Goal: Transaction & Acquisition: Purchase product/service

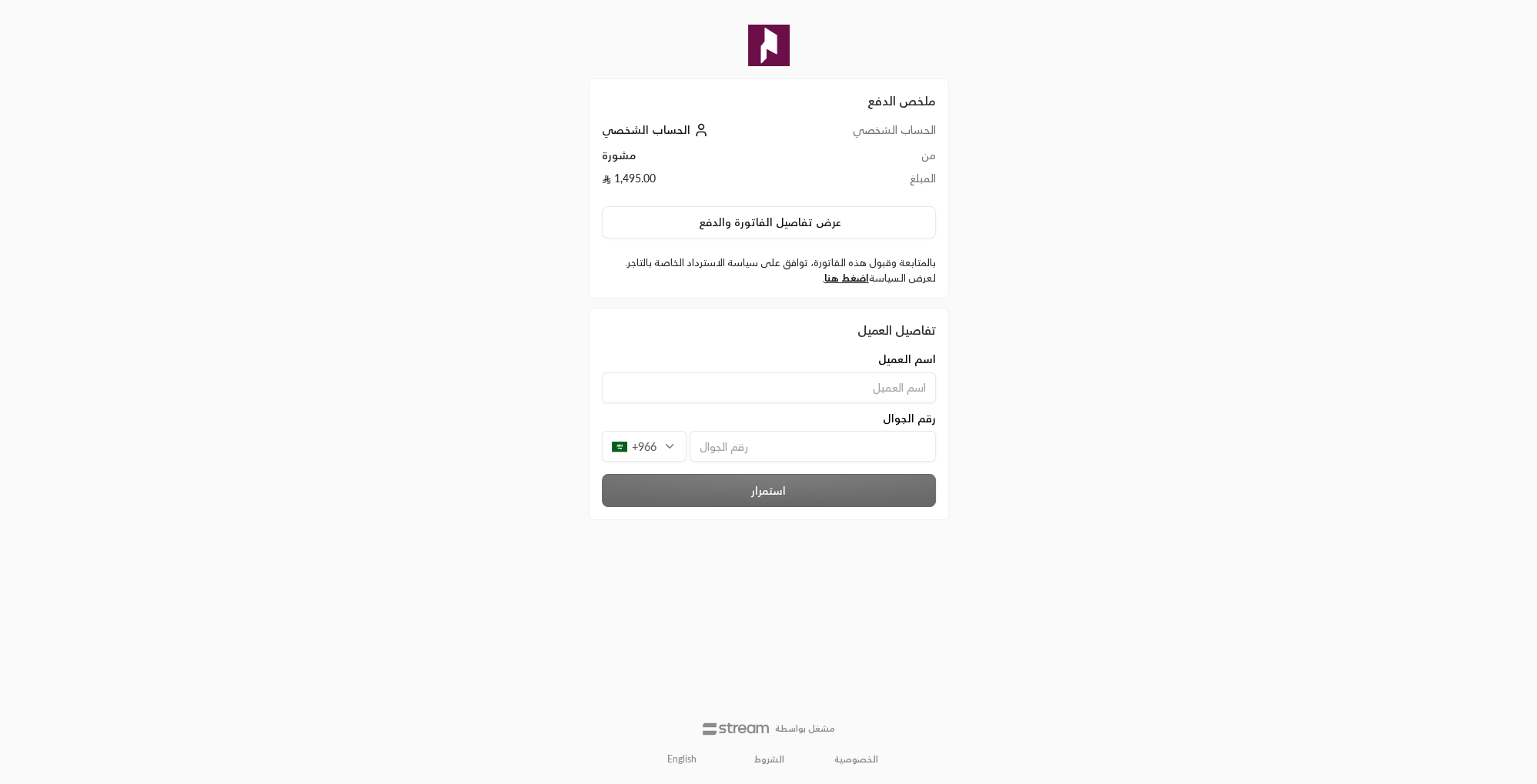
click at [890, 389] on input at bounding box center [768, 388] width 334 height 31
type input "Osama Elfar"
click at [666, 452] on div "+966" at bounding box center [644, 446] width 85 height 31
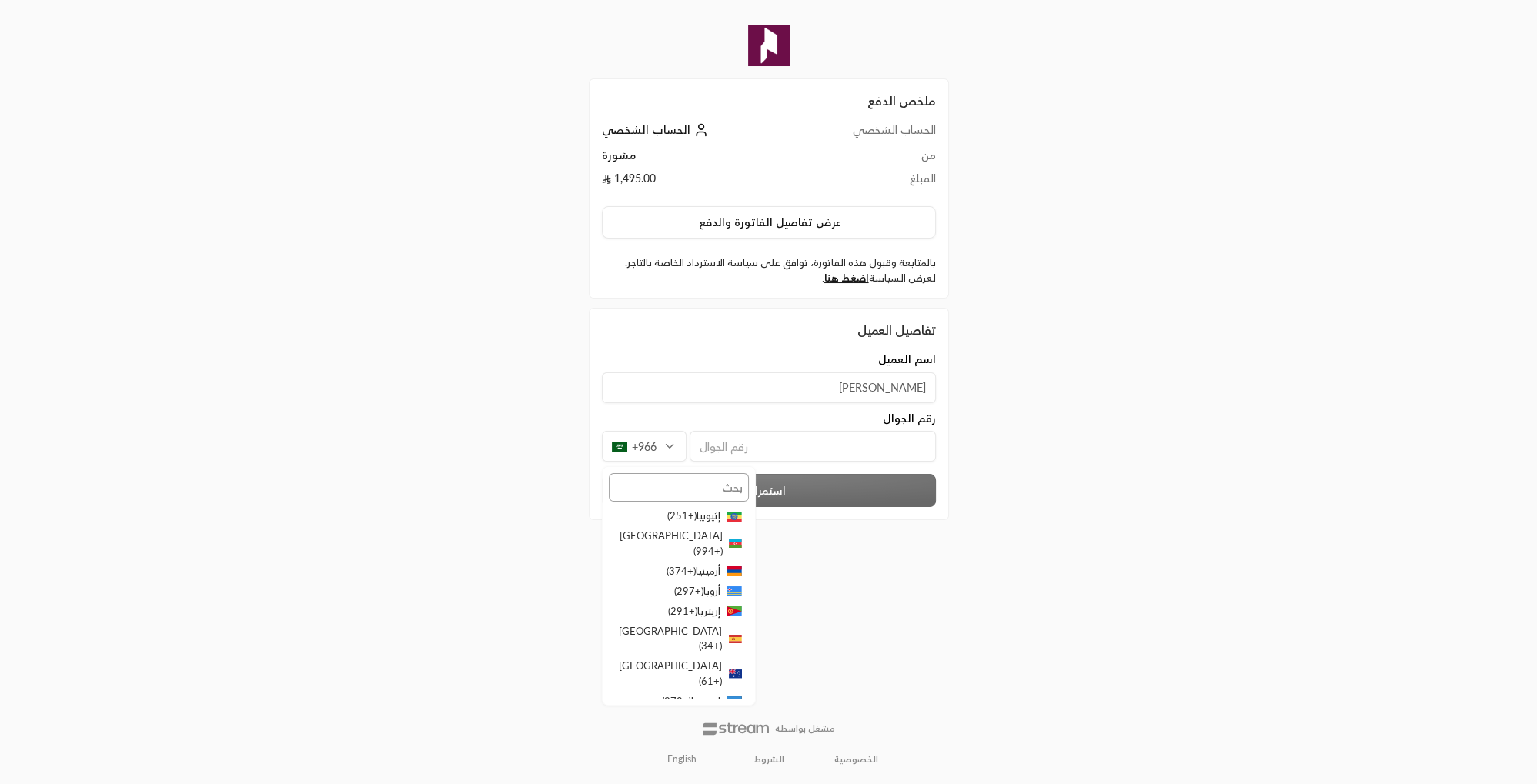
click at [710, 488] on input "text" at bounding box center [679, 487] width 140 height 27
type input "مص"
click at [658, 516] on li "مصر ( +20 )" at bounding box center [679, 524] width 140 height 35
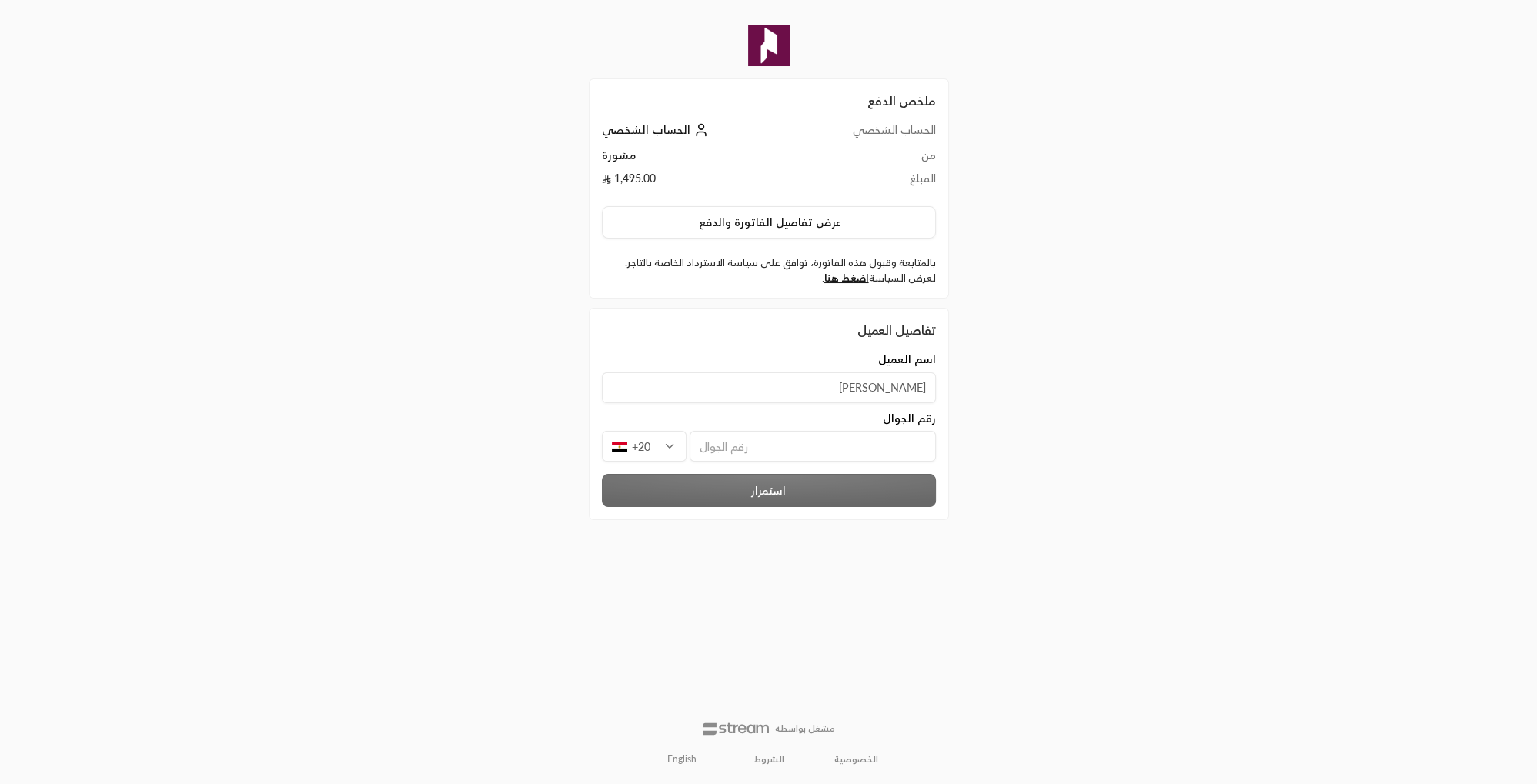
click at [820, 451] on input "tel" at bounding box center [812, 446] width 246 height 31
type input "1002428776"
click at [659, 492] on button "استمرار" at bounding box center [768, 490] width 334 height 33
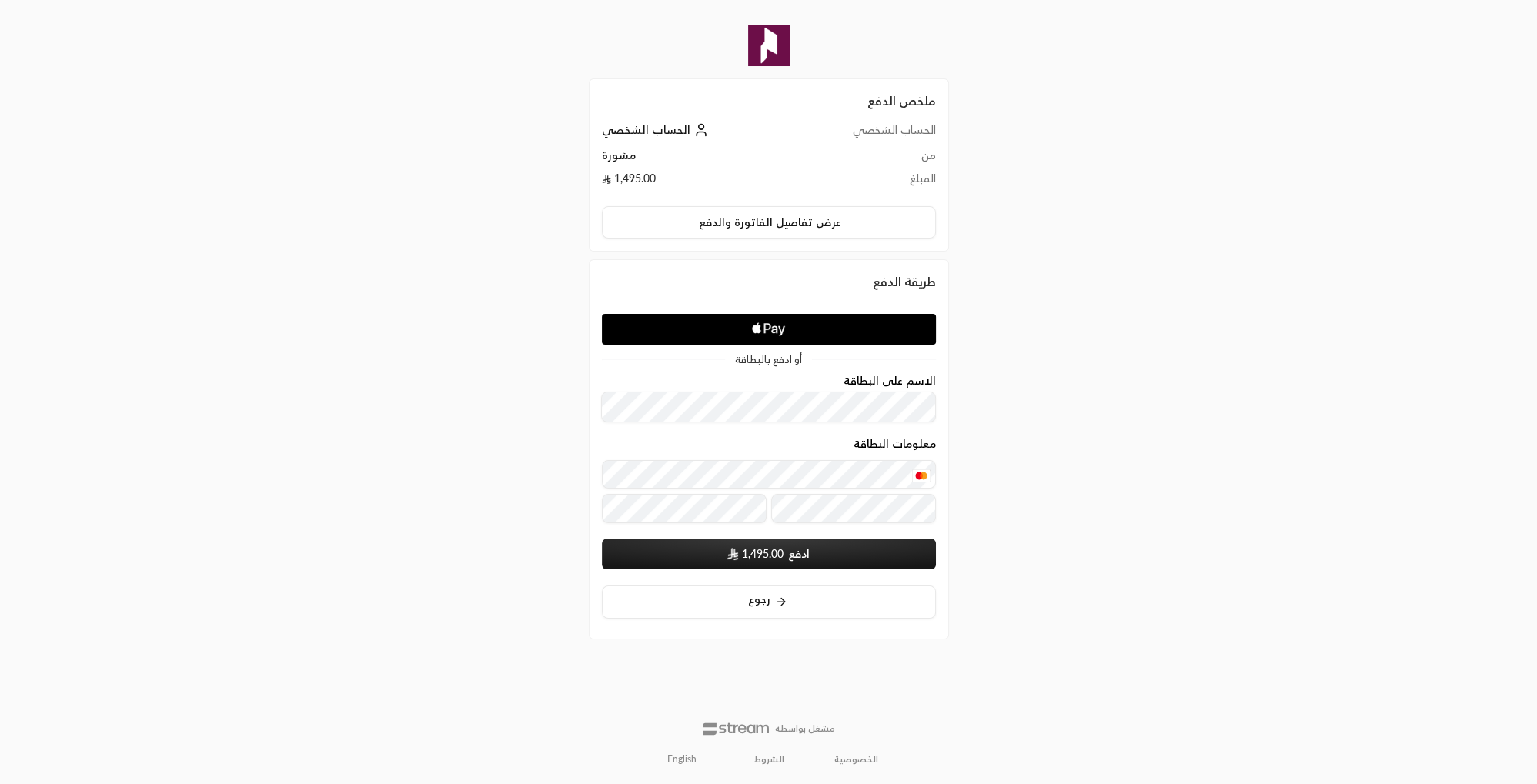
click at [734, 557] on img "submit" at bounding box center [733, 553] width 11 height 13
click at [801, 561] on button "ادفع 1,495.00" at bounding box center [768, 554] width 334 height 31
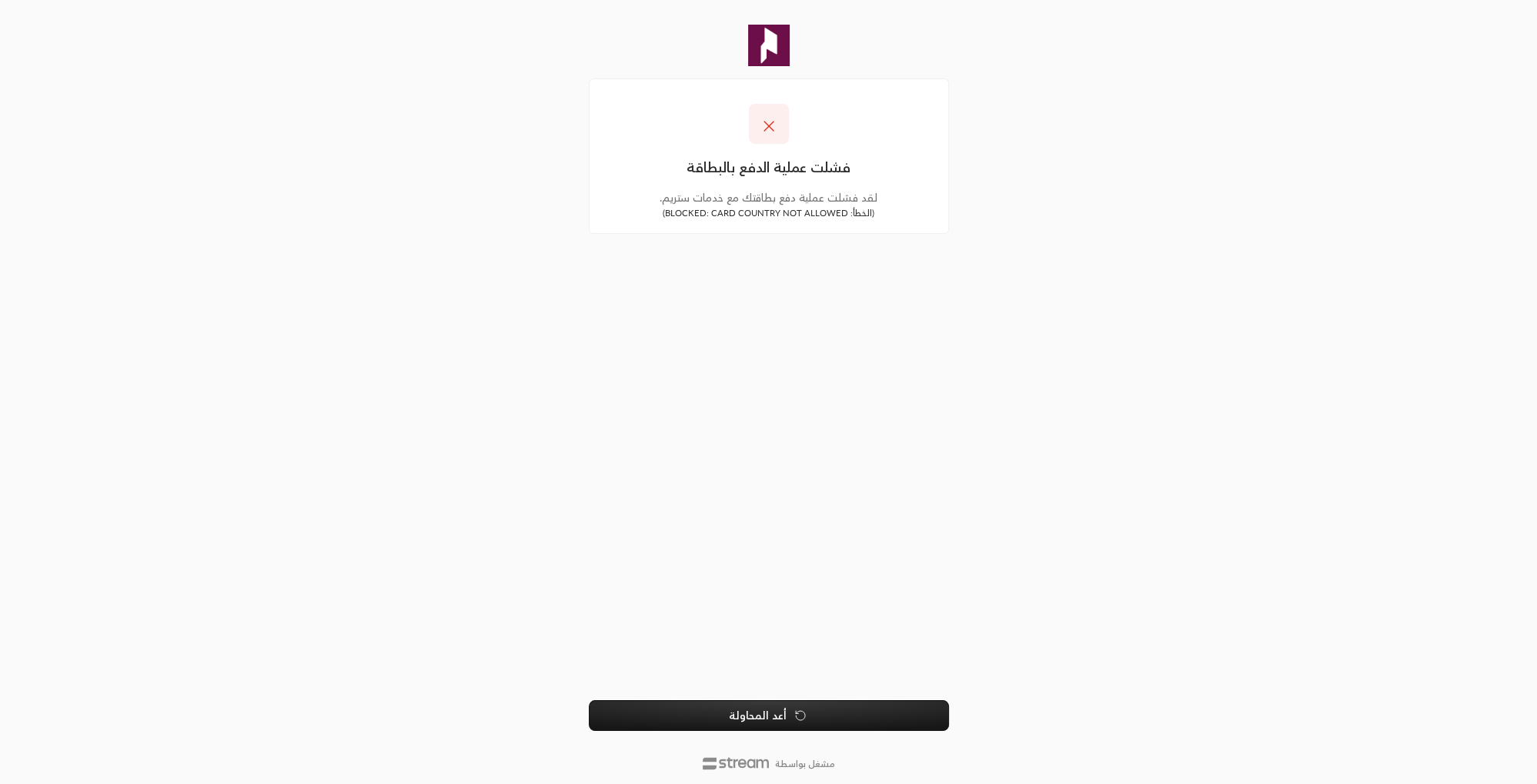
click at [708, 713] on button "أعد المحاولة" at bounding box center [768, 716] width 360 height 31
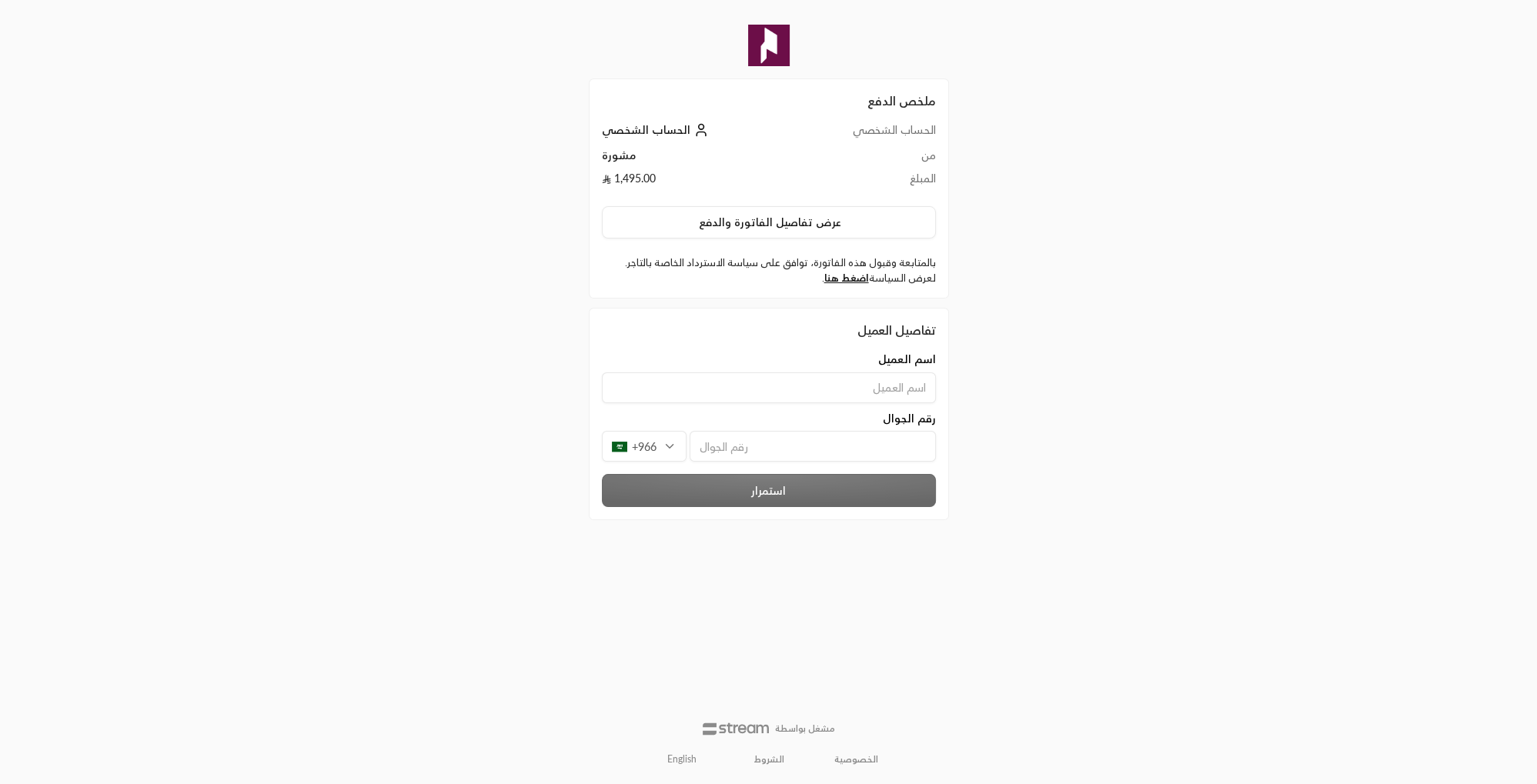
click at [845, 381] on input at bounding box center [768, 388] width 334 height 31
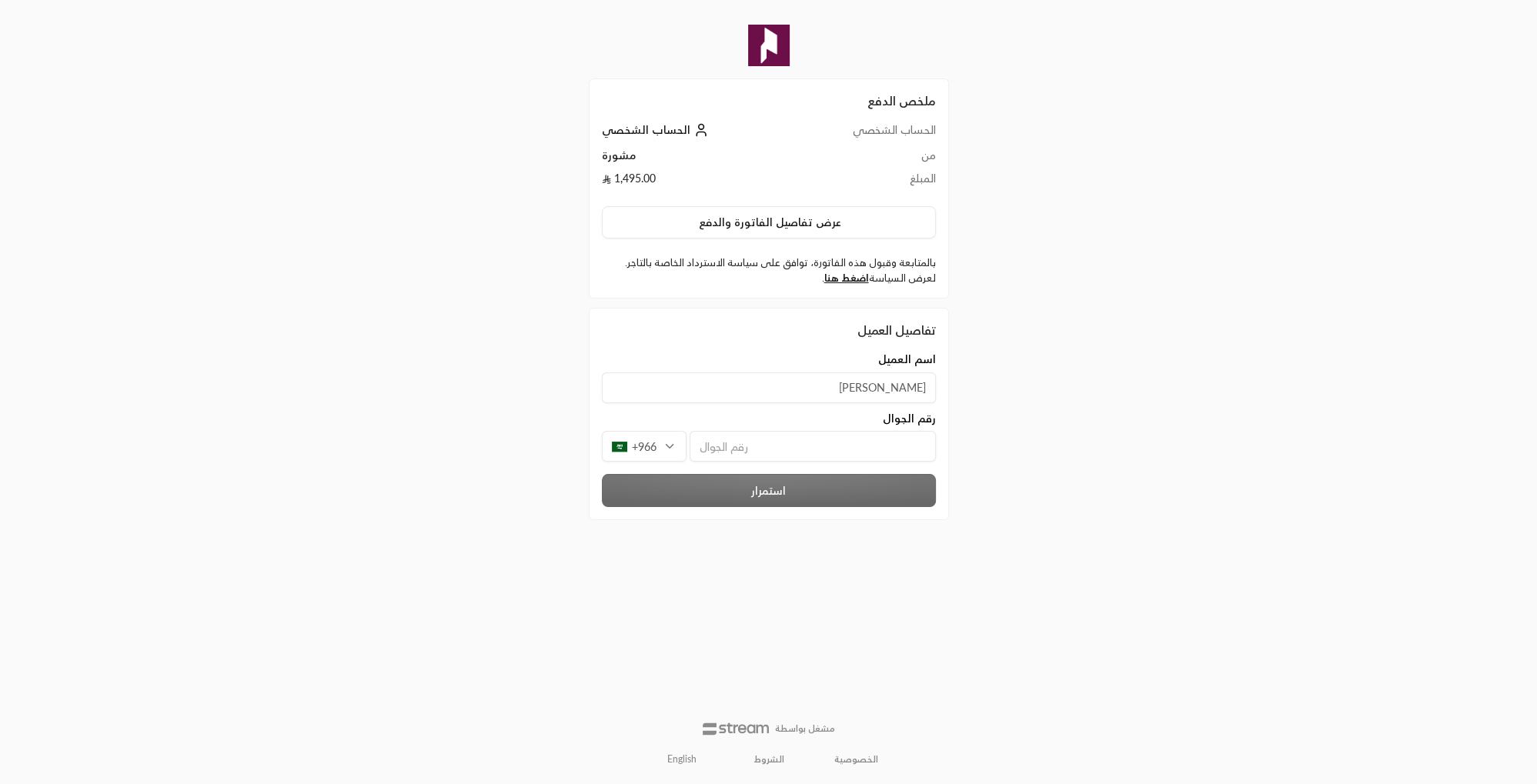
type input "[PERSON_NAME]"
click at [666, 448] on div "+966" at bounding box center [644, 446] width 85 height 31
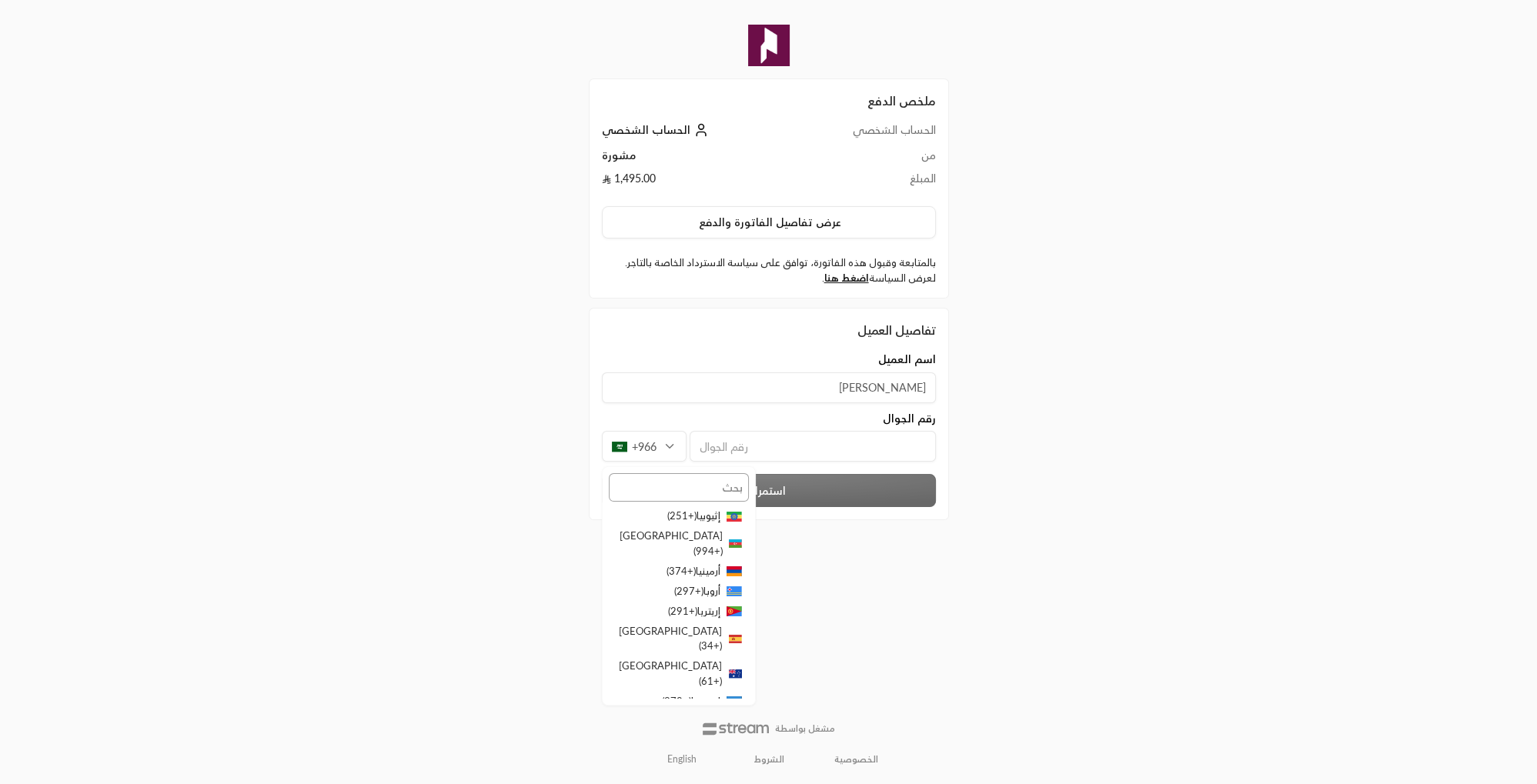
click at [674, 491] on input "text" at bounding box center [679, 487] width 140 height 27
type input "e"
type input "مص"
click at [699, 517] on li "مصر ( +20 )" at bounding box center [679, 524] width 140 height 35
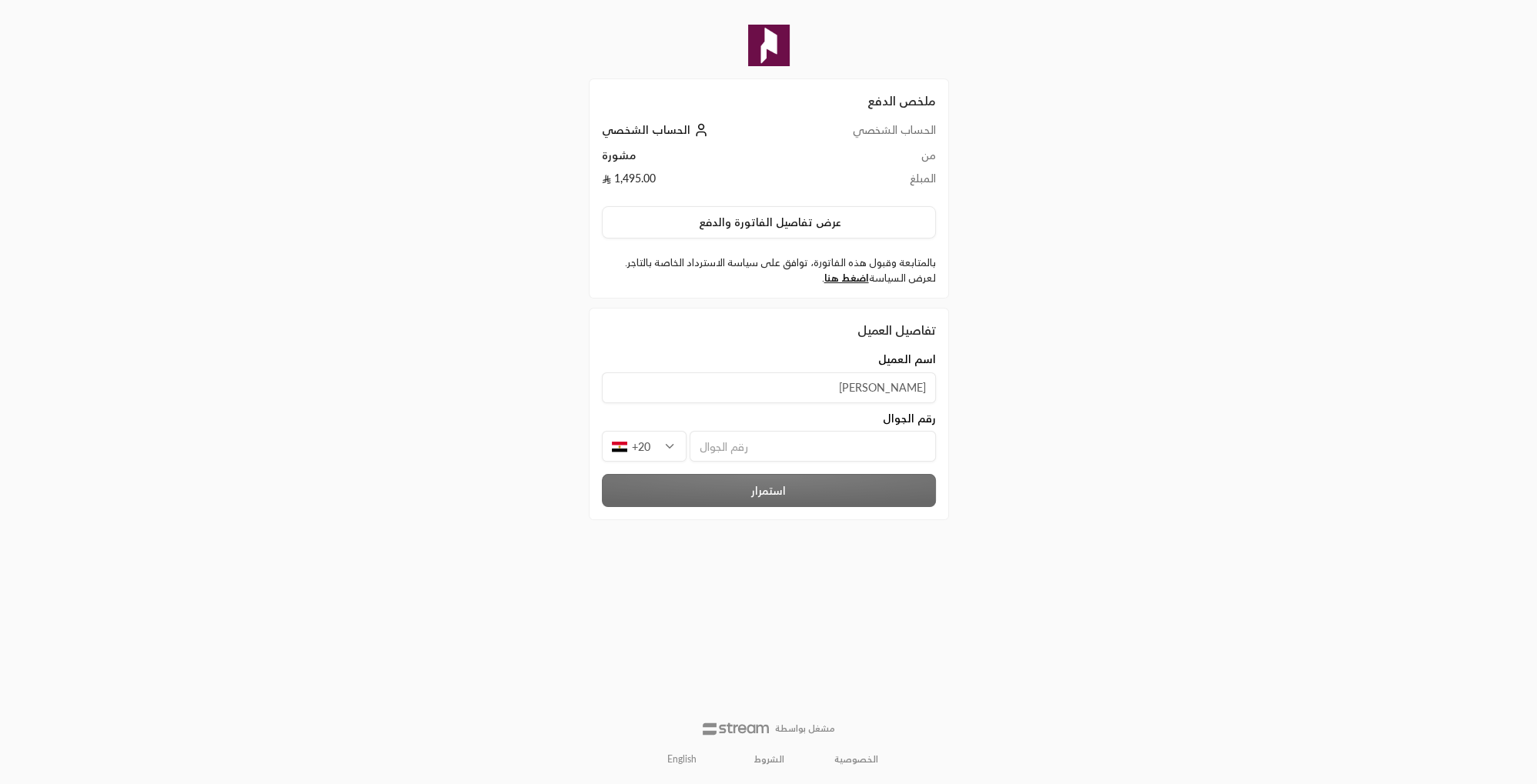
click at [735, 447] on input "tel" at bounding box center [812, 446] width 246 height 31
type input "1002428776"
click at [804, 489] on button "استمرار" at bounding box center [768, 490] width 334 height 33
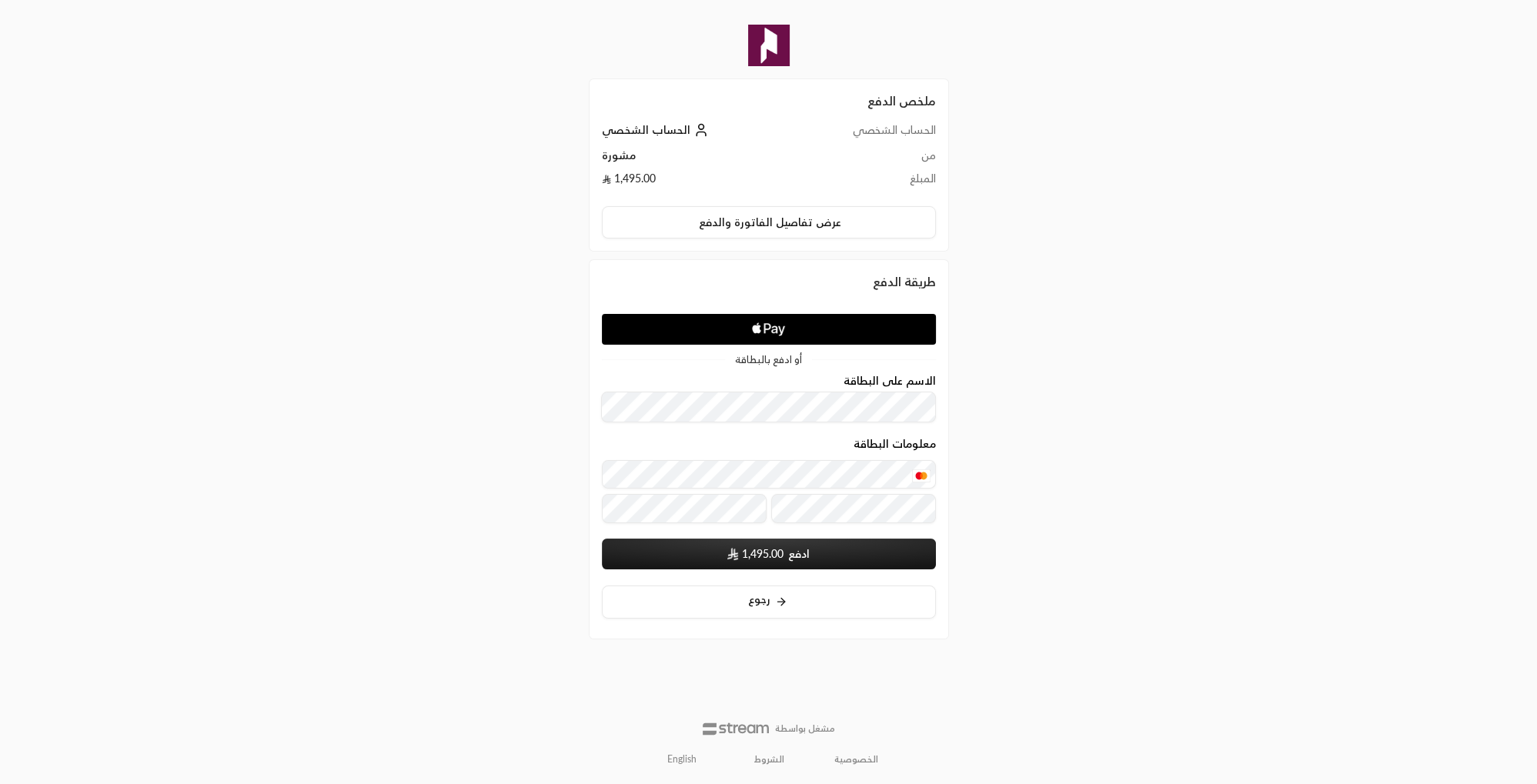
click at [497, 460] on div "ملخص الدفع الحساب الشخصي الحساب الشخصي من مشورة المبلغ 1,495.00 عرض تفاصيل الفا…" at bounding box center [768, 392] width 768 height 784
click at [835, 552] on button "ادفع 1,495.00" at bounding box center [768, 554] width 334 height 31
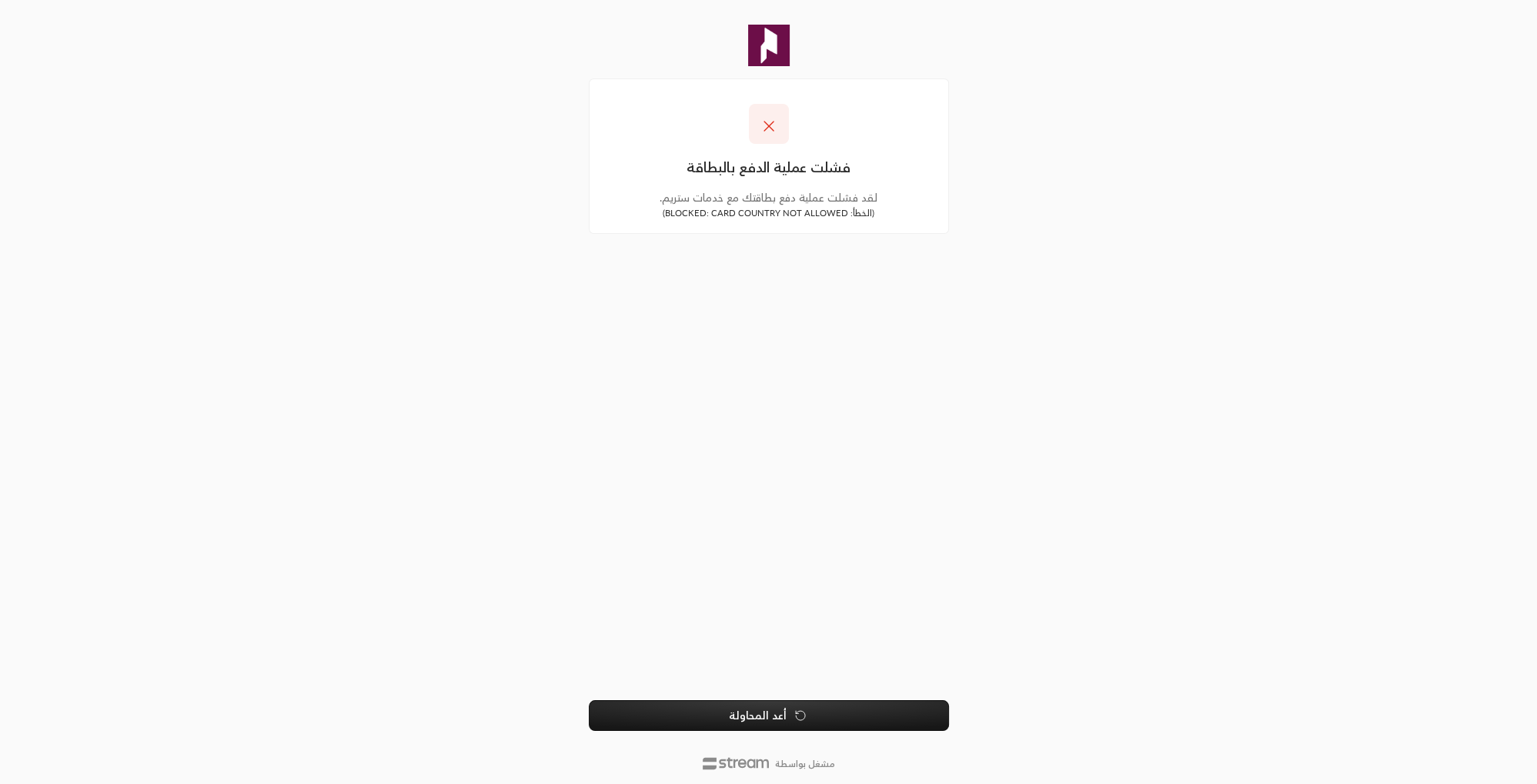
click at [767, 726] on button "أعد المحاولة" at bounding box center [768, 716] width 360 height 31
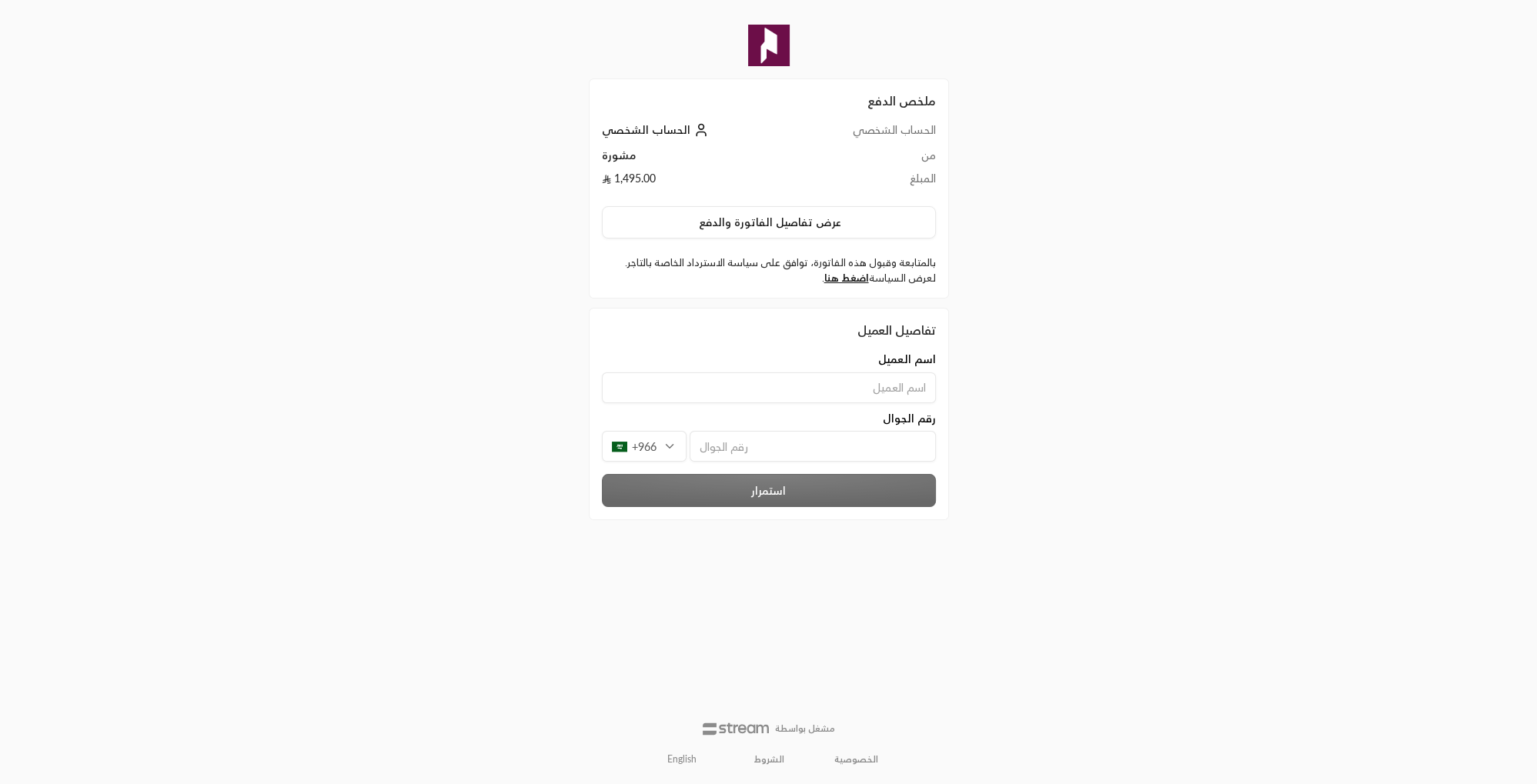
click at [802, 388] on input at bounding box center [768, 388] width 334 height 31
type input "[PERSON_NAME]"
click at [654, 448] on div "+966" at bounding box center [644, 446] width 85 height 31
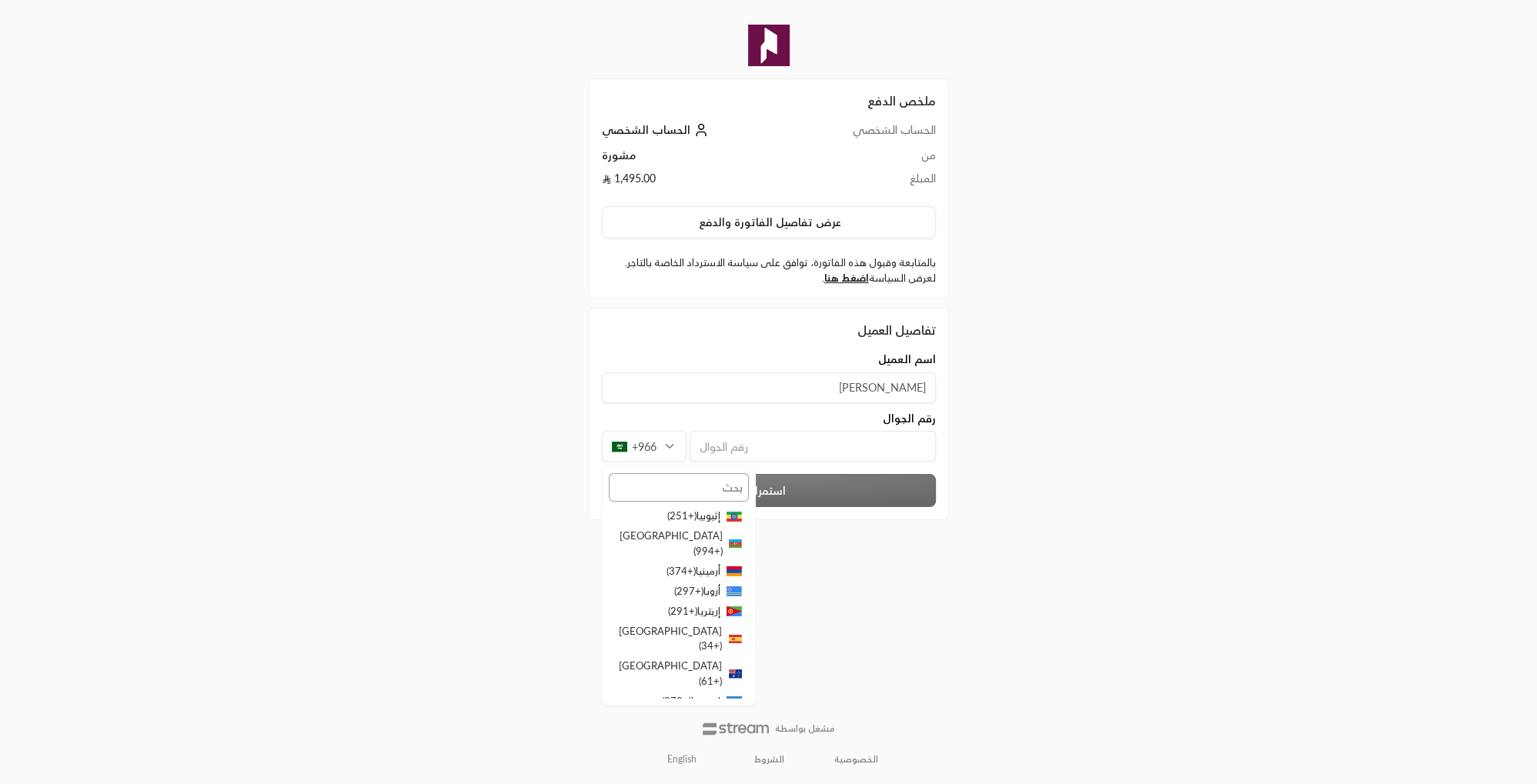
click at [669, 481] on input "text" at bounding box center [679, 487] width 140 height 27
type input "مص"
click at [694, 516] on li "مصر ( +20 )" at bounding box center [679, 524] width 140 height 35
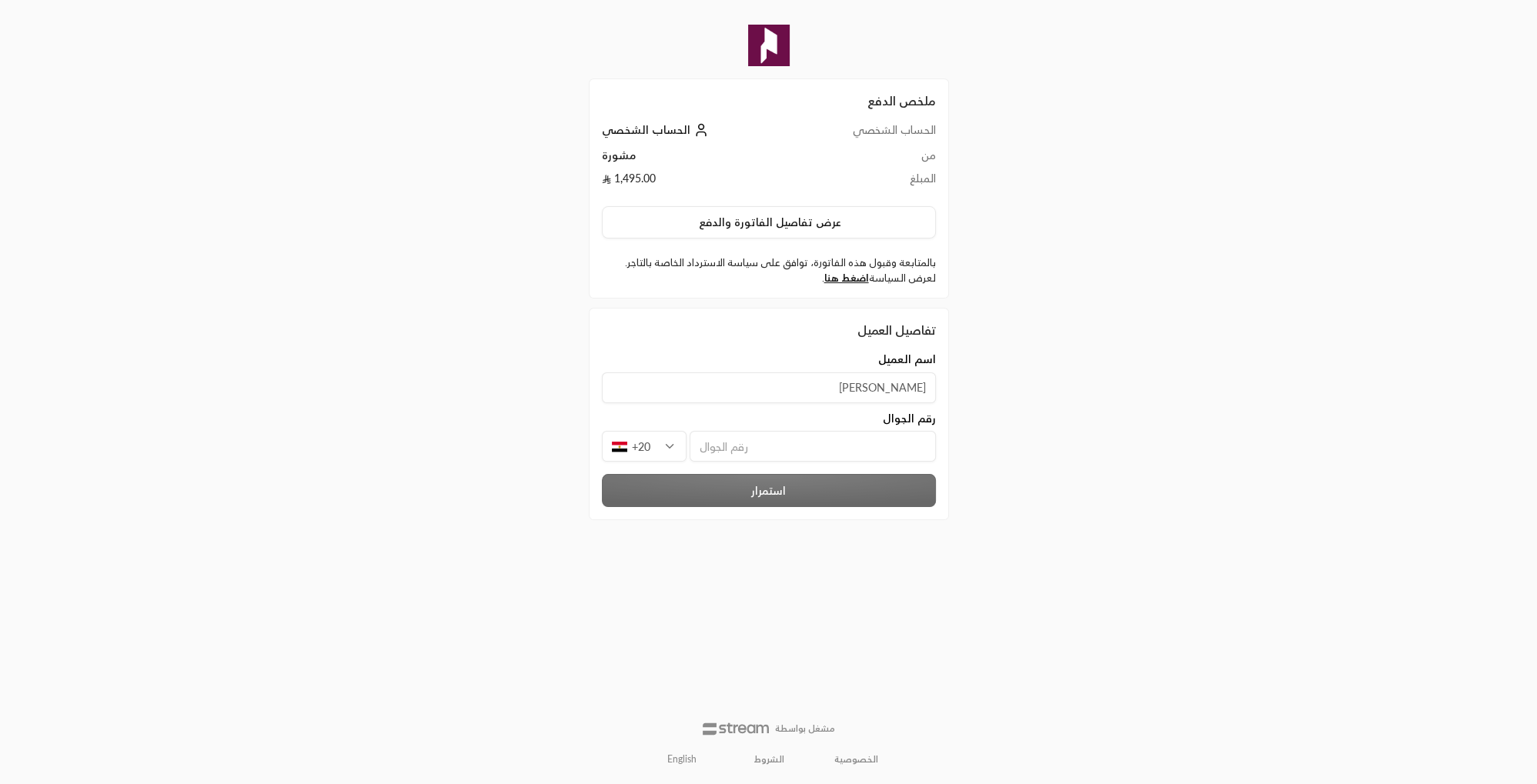
click at [732, 447] on input "tel" at bounding box center [812, 446] width 246 height 31
type input "1002428776"
click at [818, 501] on button "استمرار" at bounding box center [768, 490] width 334 height 33
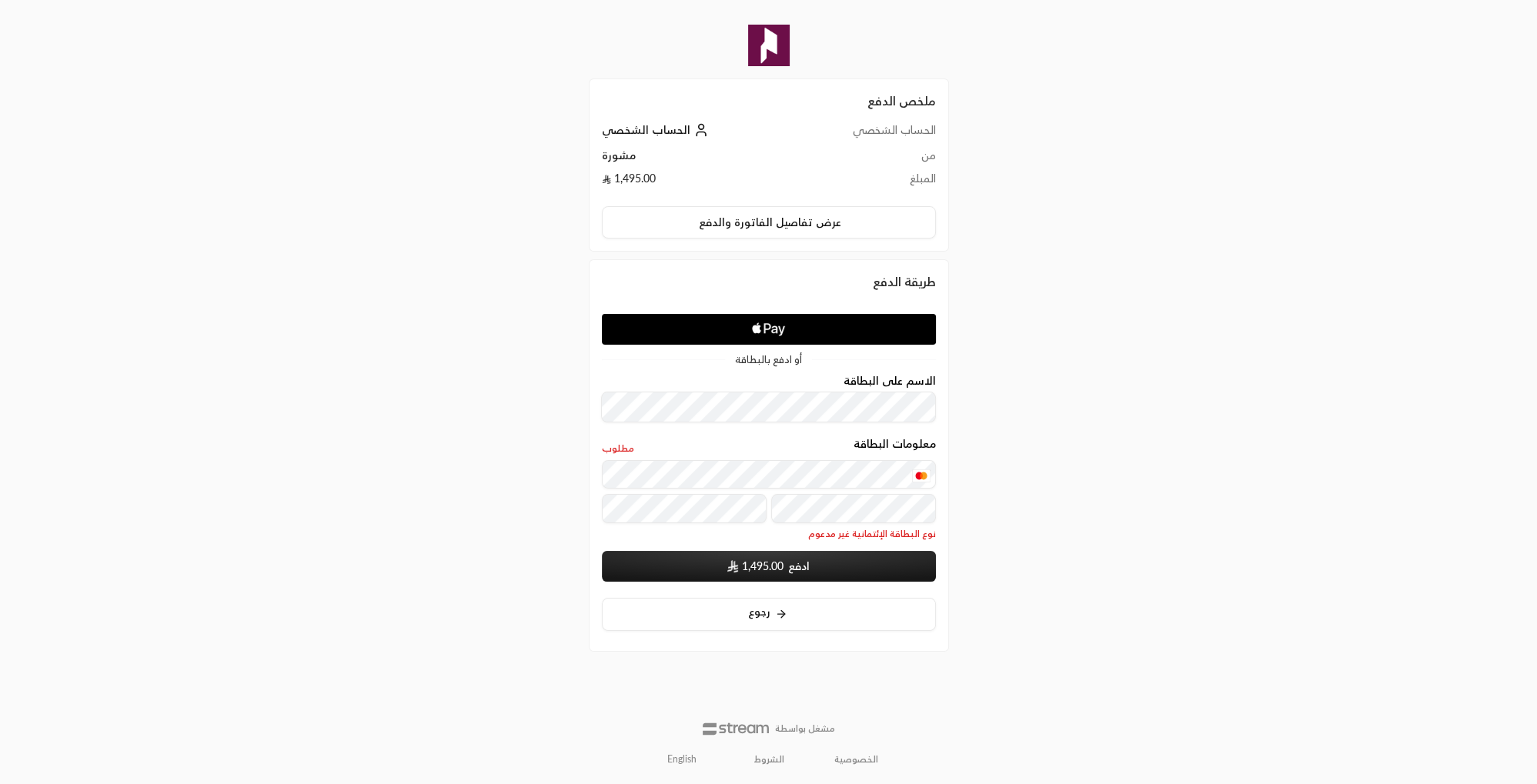
click at [491, 547] on div "ملخص الدفع الحساب الشخصي الحساب الشخصي من مشورة المبلغ 1,495.00 عرض تفاصيل الفا…" at bounding box center [768, 392] width 768 height 784
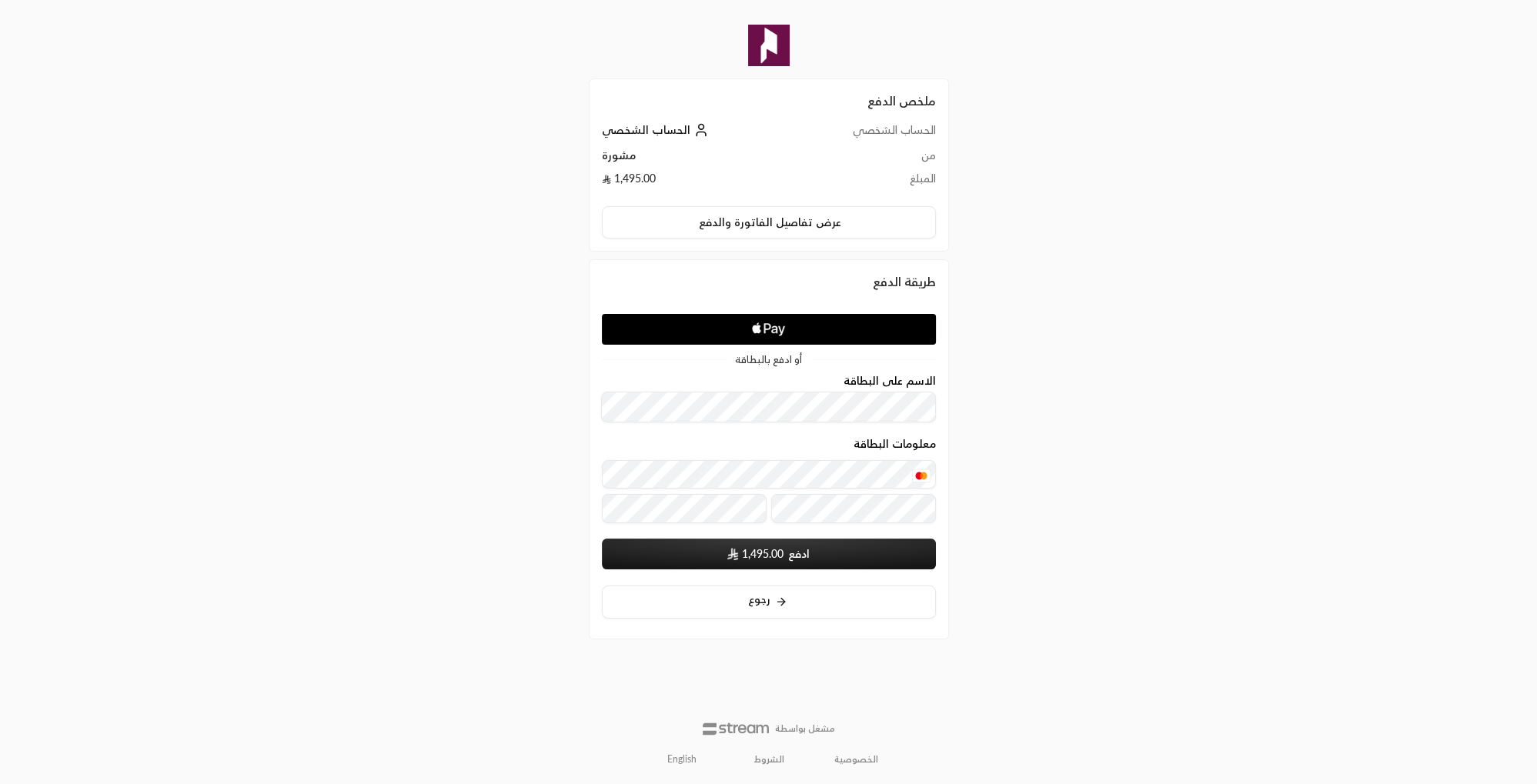
click at [828, 554] on button "ادفع 1,495.00" at bounding box center [768, 554] width 334 height 31
